Goal: Navigation & Orientation: Understand site structure

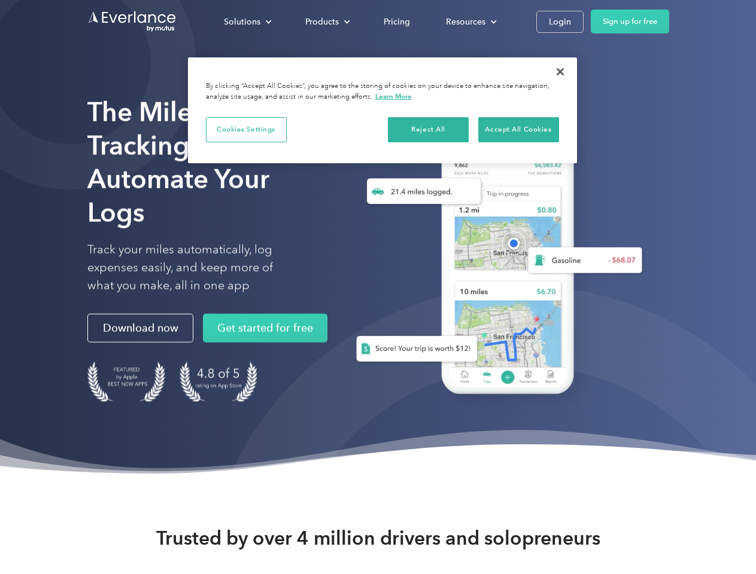
click at [247, 22] on div "Solutions" at bounding box center [242, 21] width 36 height 15
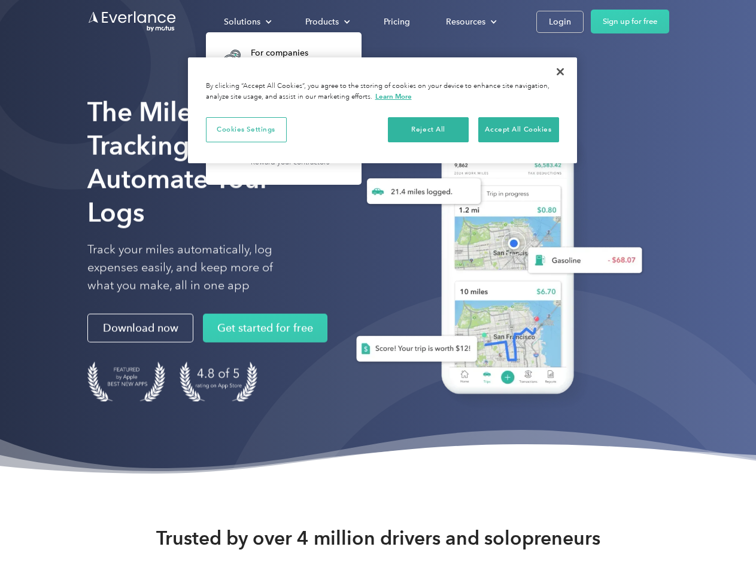
click at [326, 22] on div "Products" at bounding box center [322, 21] width 34 height 15
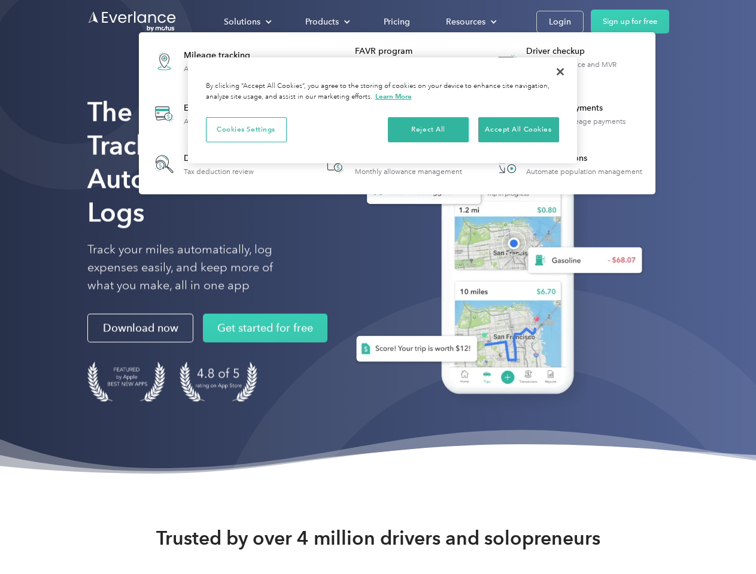
click at [470, 22] on div "Resources" at bounding box center [465, 21] width 39 height 15
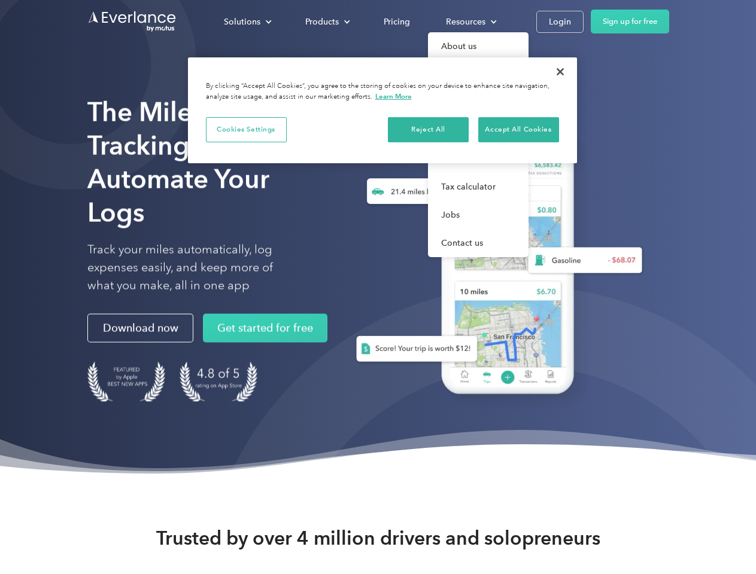
click at [246, 129] on button "Cookies Settings" at bounding box center [246, 129] width 81 height 25
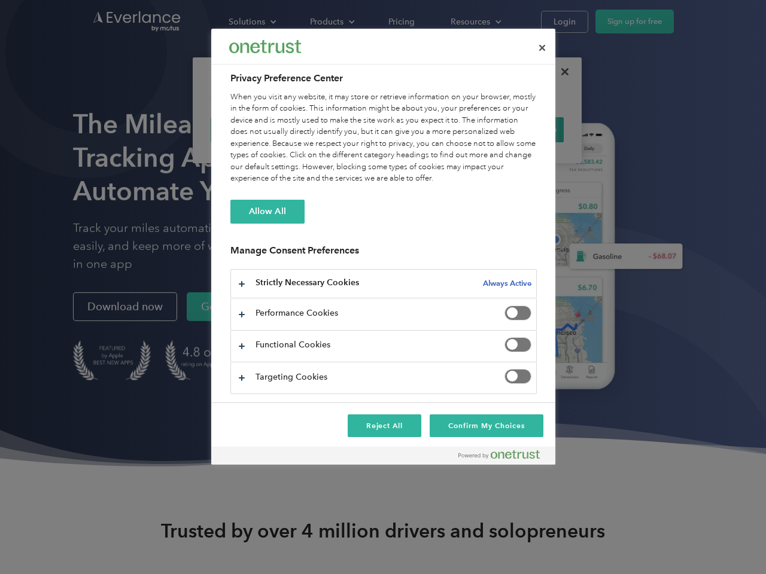
click at [428, 129] on div "When you visit any website, it may store or retrieve information on your browse…" at bounding box center [383, 138] width 306 height 93
click at [518, 129] on div "When you visit any website, it may store or retrieve information on your browse…" at bounding box center [383, 138] width 306 height 93
click at [560, 72] on div at bounding box center [383, 287] width 766 height 574
